Goal: Information Seeking & Learning: Understand process/instructions

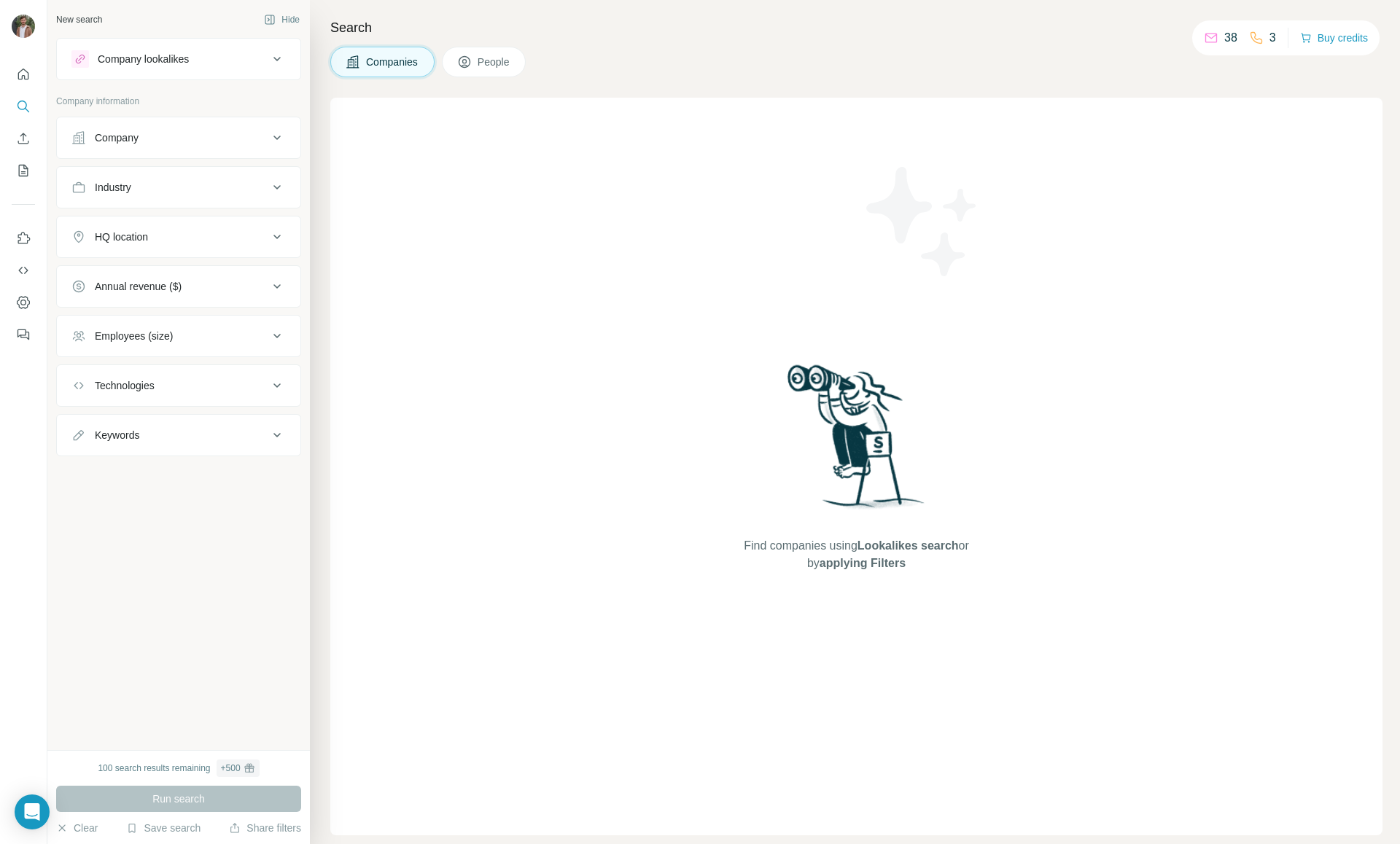
click at [500, 60] on span "People" at bounding box center [494, 62] width 34 height 15
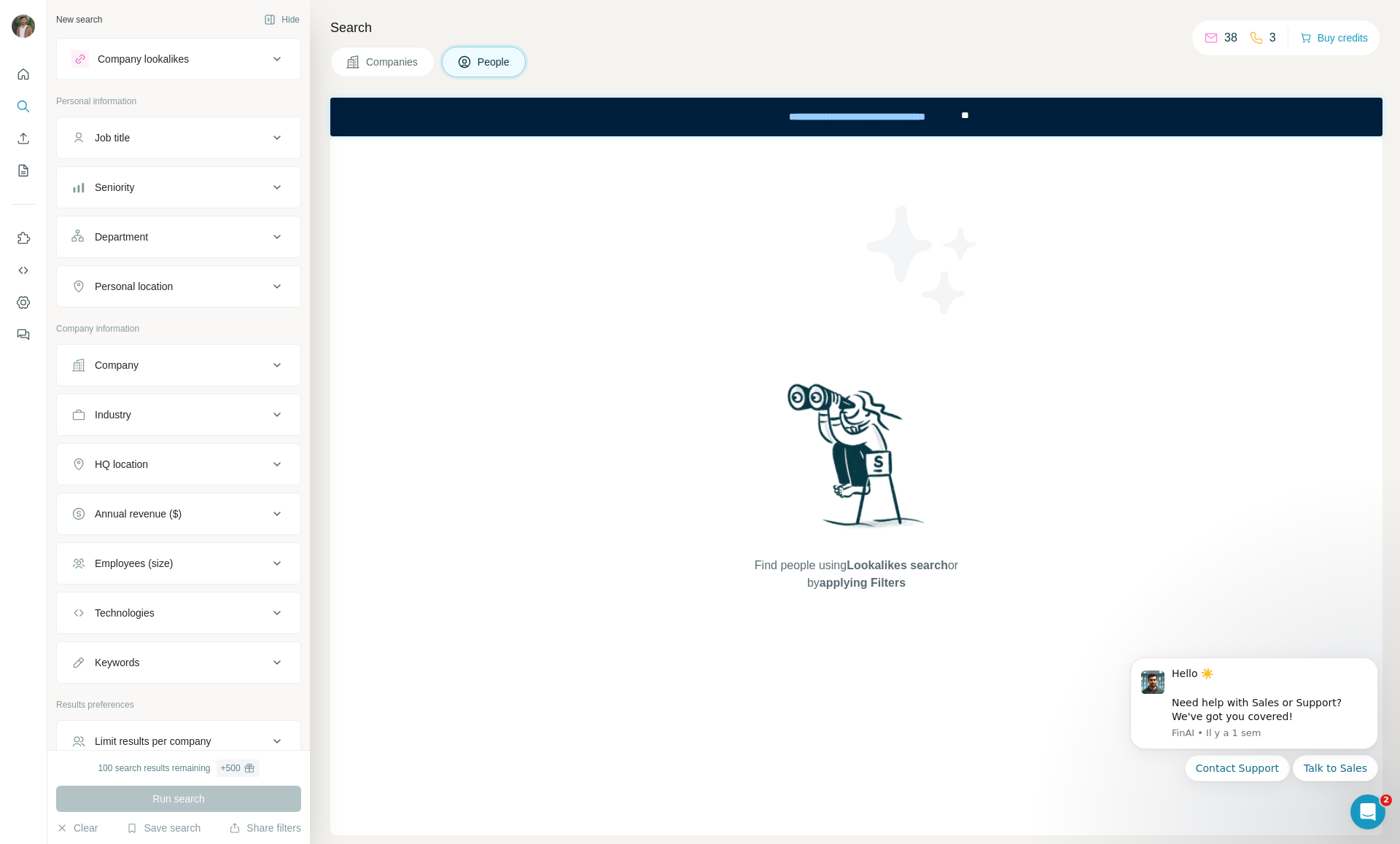
click at [399, 53] on button "Companies" at bounding box center [383, 62] width 105 height 31
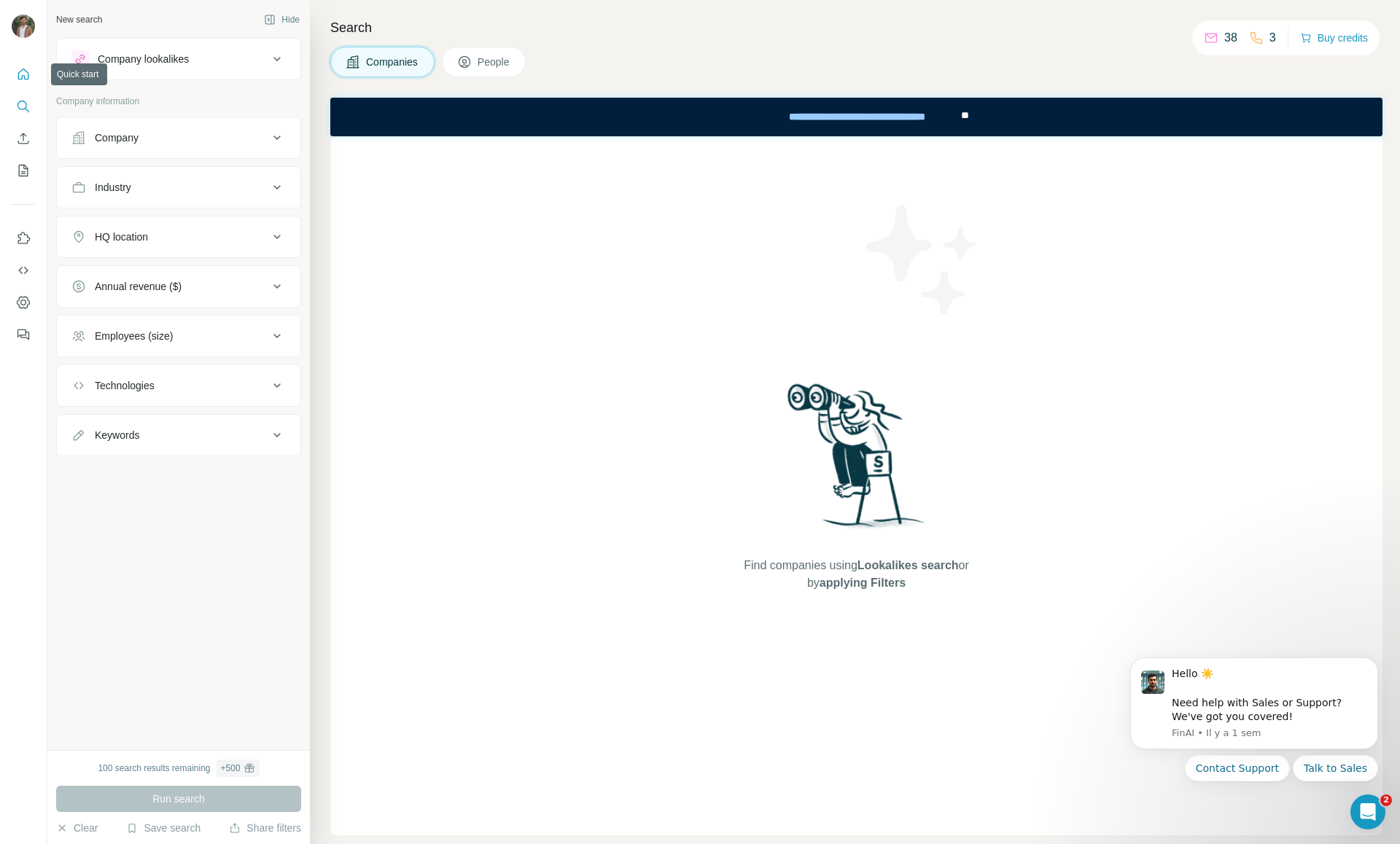
click at [26, 73] on icon "Quick start" at bounding box center [24, 75] width 15 height 15
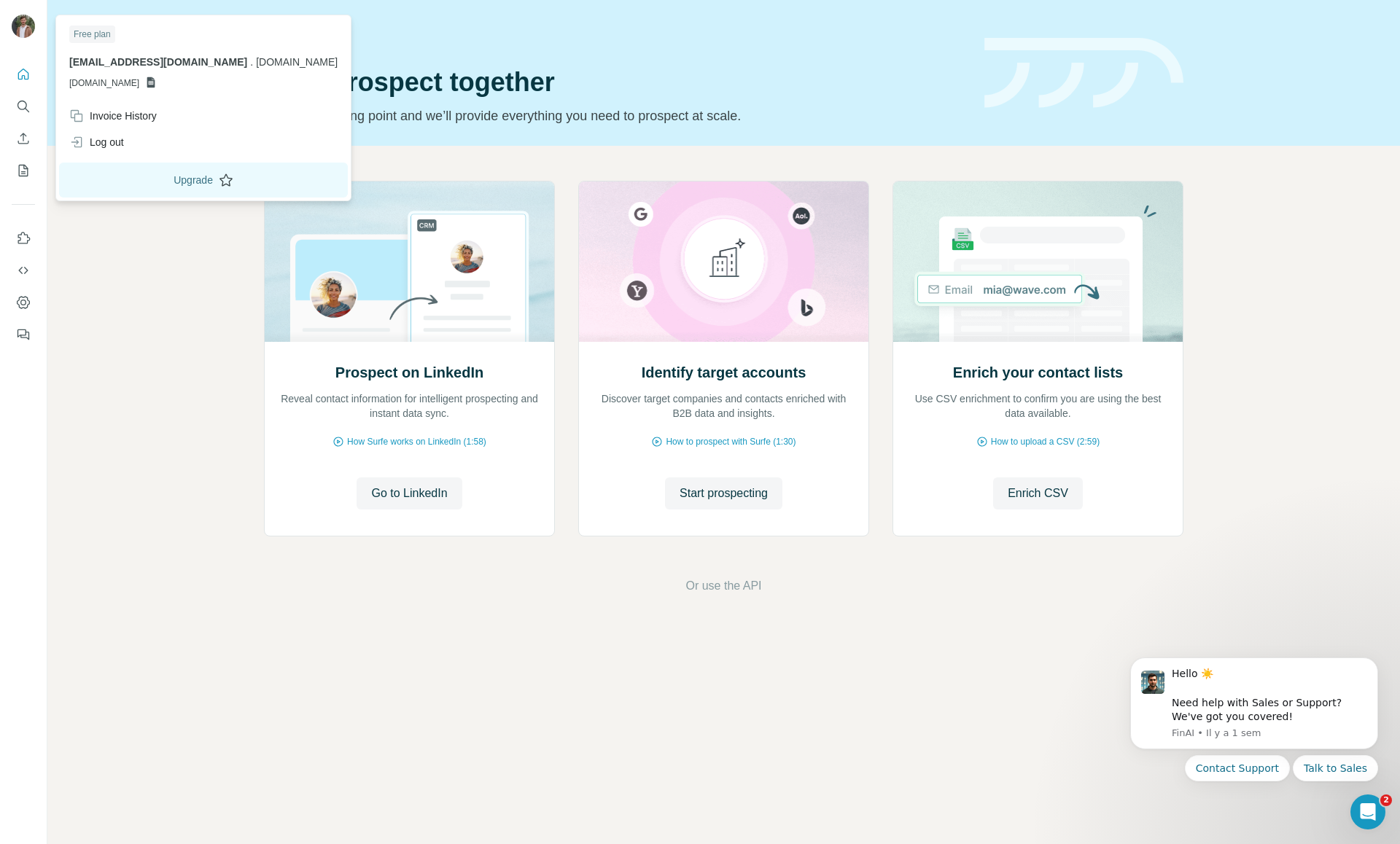
click at [164, 176] on button "Upgrade" at bounding box center [203, 180] width 289 height 35
